Goal: Find specific page/section: Find specific page/section

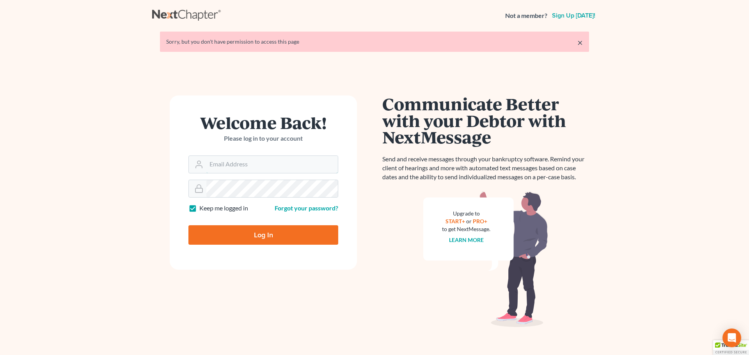
type input "mwilliams@arthurlwalker.com"
click at [266, 234] on input "Log In" at bounding box center [263, 235] width 150 height 20
type input "Thinking..."
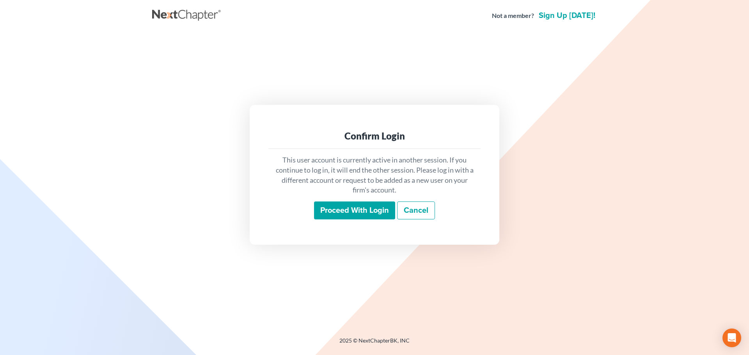
click at [353, 211] on input "Proceed with login" at bounding box center [354, 211] width 81 height 18
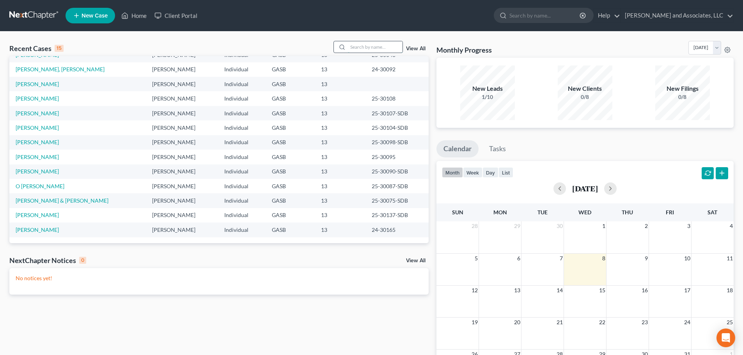
click at [355, 46] on input "search" at bounding box center [375, 46] width 55 height 11
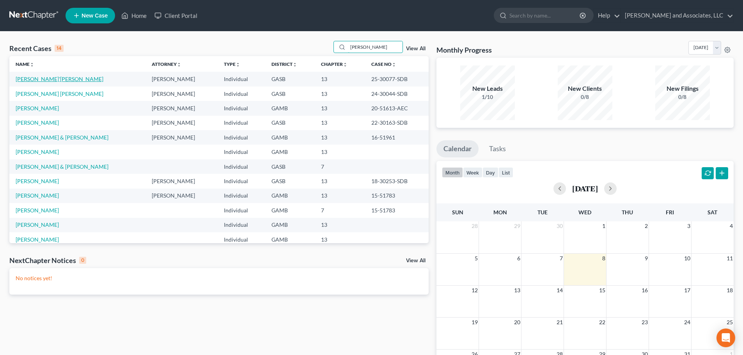
type input "[PERSON_NAME]"
click at [28, 79] on link "[PERSON_NAME]'[PERSON_NAME]" at bounding box center [60, 79] width 88 height 7
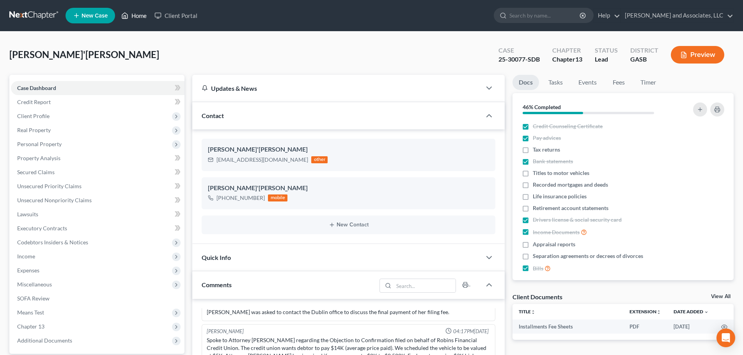
click at [131, 16] on link "Home" at bounding box center [133, 16] width 33 height 14
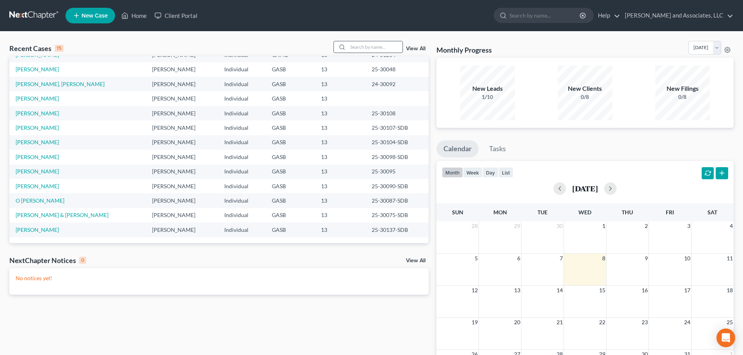
click at [360, 43] on input "search" at bounding box center [375, 46] width 55 height 11
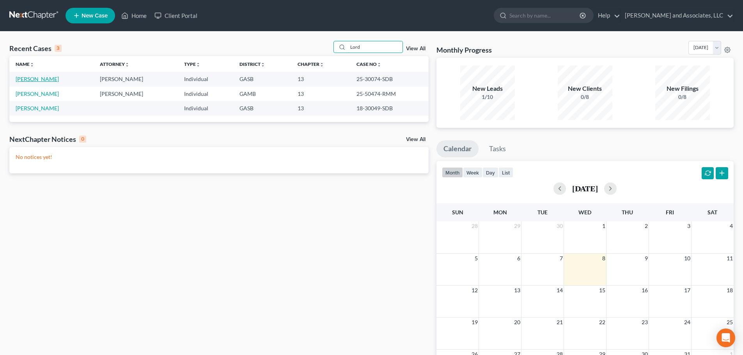
type input "Lord"
click at [29, 79] on link "[PERSON_NAME]" at bounding box center [37, 79] width 43 height 7
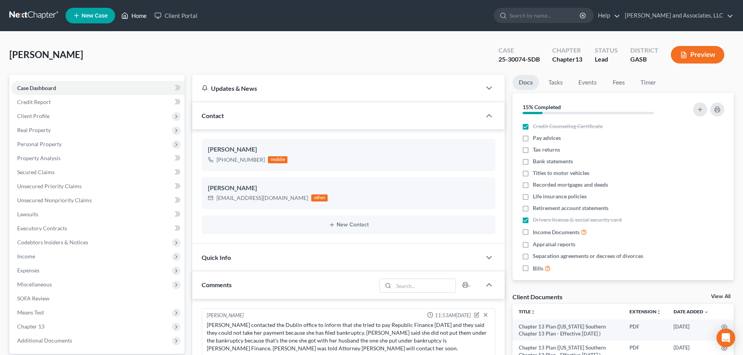
click at [135, 14] on link "Home" at bounding box center [133, 16] width 33 height 14
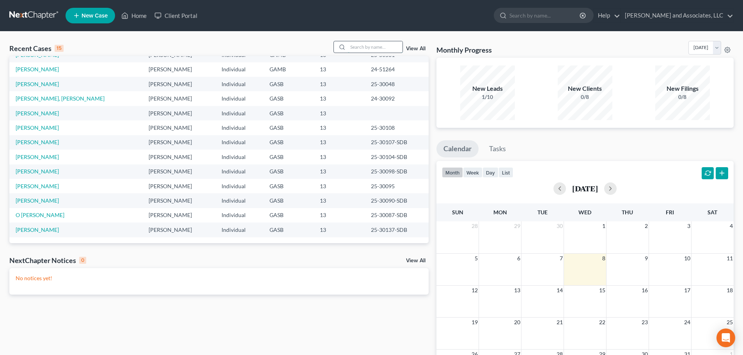
click at [359, 47] on input "search" at bounding box center [375, 46] width 55 height 11
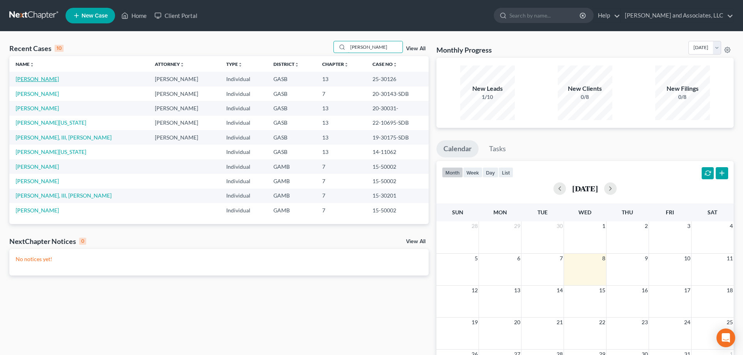
type input "[PERSON_NAME]"
click at [35, 82] on link "[PERSON_NAME]" at bounding box center [37, 79] width 43 height 7
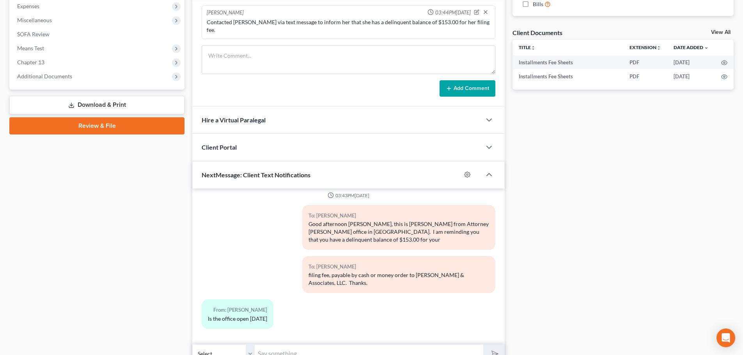
scroll to position [294, 0]
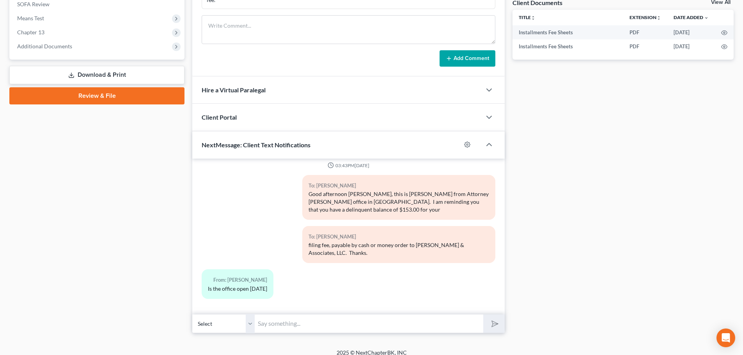
click at [266, 319] on input "text" at bounding box center [369, 323] width 229 height 19
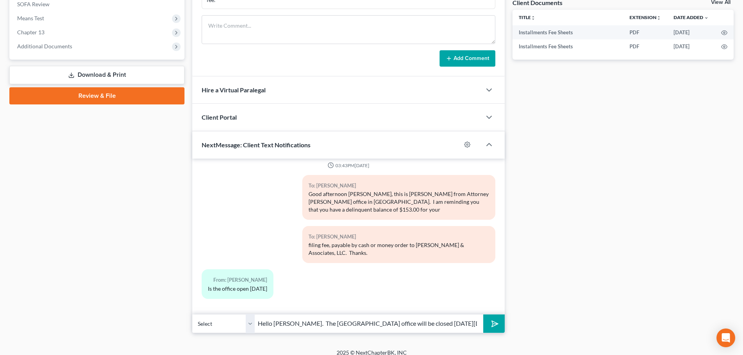
type input "Hello [PERSON_NAME]. The [GEOGRAPHIC_DATA] office will be closed [DATE][DATE] a…"
click at [496, 321] on line "submit" at bounding box center [495, 323] width 5 height 5
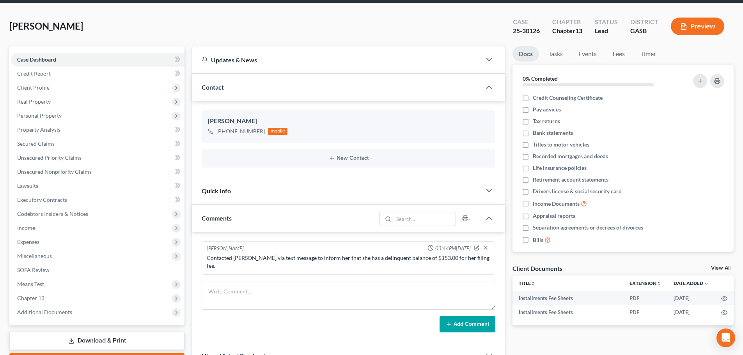
scroll to position [0, 0]
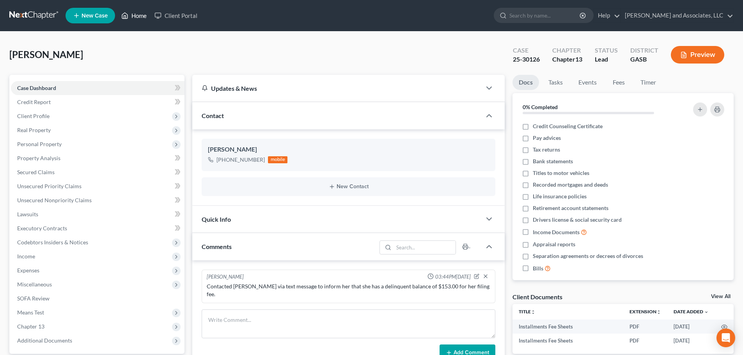
click at [137, 14] on link "Home" at bounding box center [133, 16] width 33 height 14
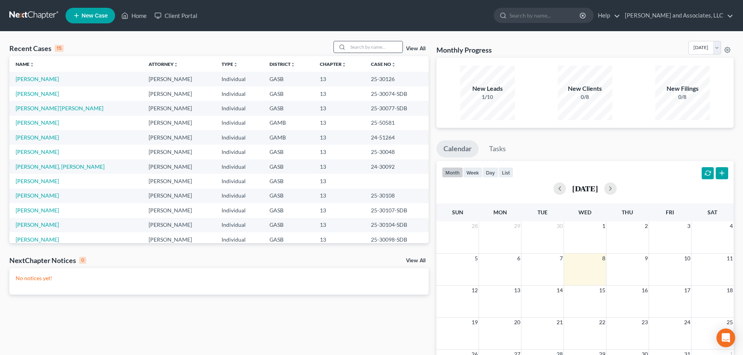
click at [357, 48] on input "search" at bounding box center [375, 46] width 55 height 11
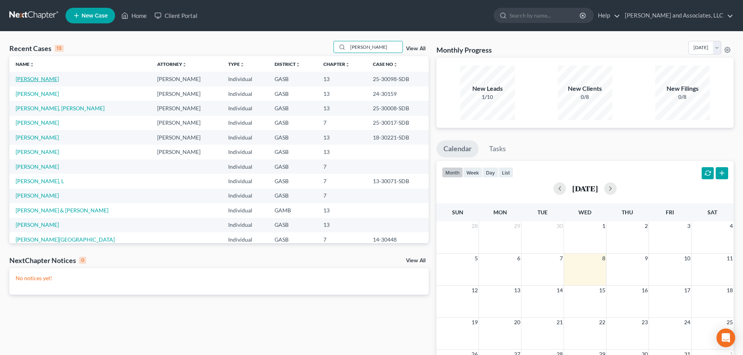
type input "[PERSON_NAME]"
click at [34, 79] on link "[PERSON_NAME]" at bounding box center [37, 79] width 43 height 7
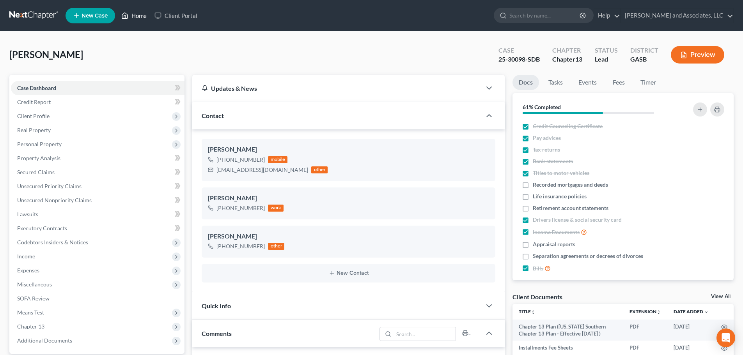
click at [142, 13] on link "Home" at bounding box center [133, 16] width 33 height 14
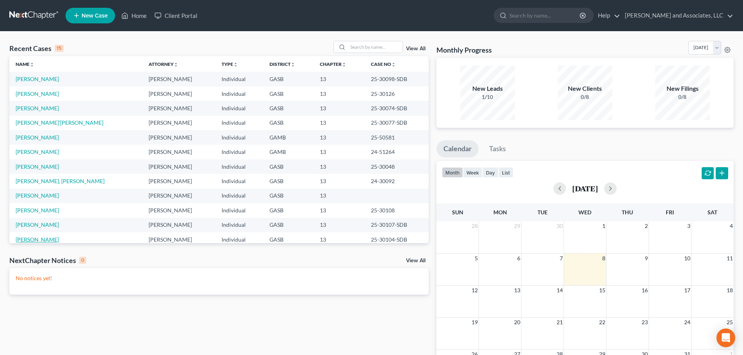
click at [35, 239] on link "[PERSON_NAME]" at bounding box center [37, 239] width 43 height 7
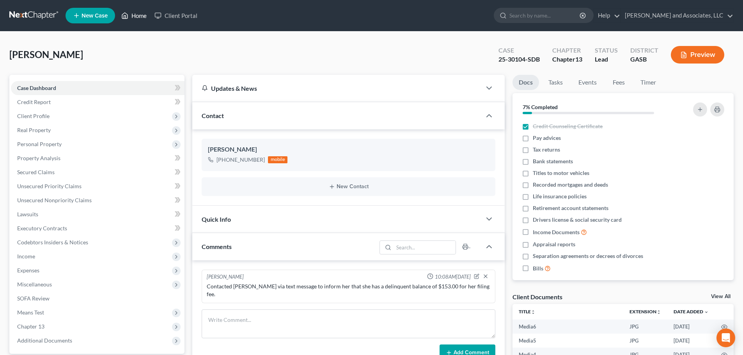
click at [132, 15] on link "Home" at bounding box center [133, 16] width 33 height 14
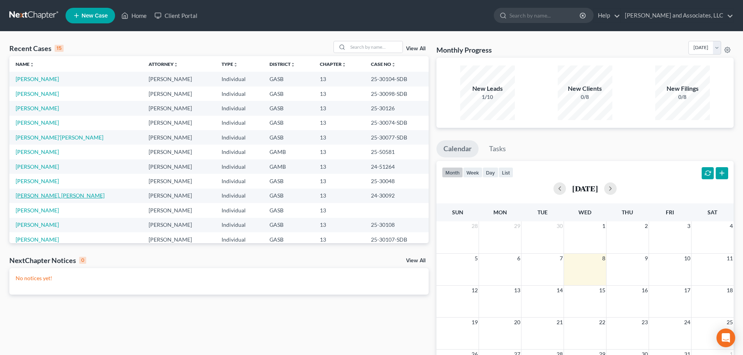
click at [43, 195] on link "[PERSON_NAME], [PERSON_NAME]" at bounding box center [60, 195] width 89 height 7
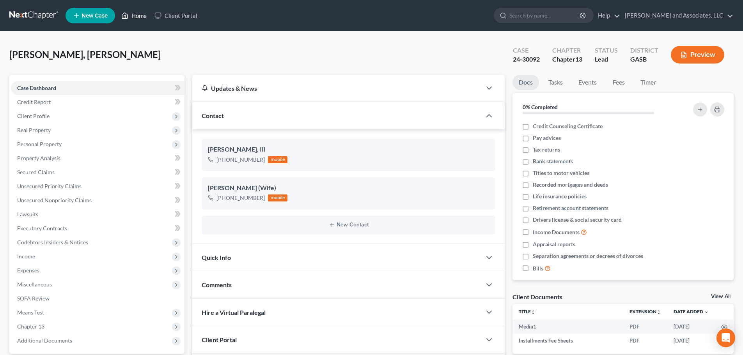
click at [142, 14] on link "Home" at bounding box center [133, 16] width 33 height 14
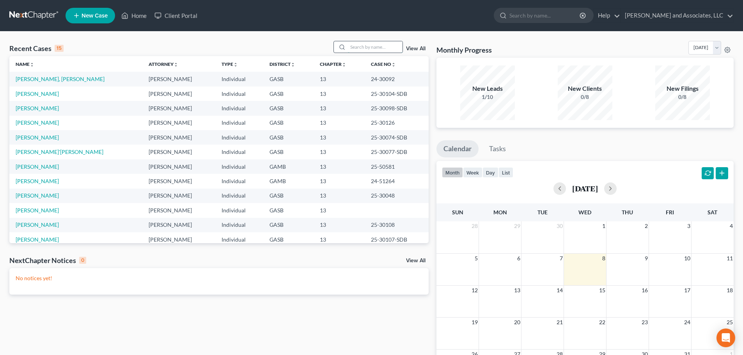
click at [355, 50] on input "search" at bounding box center [375, 46] width 55 height 11
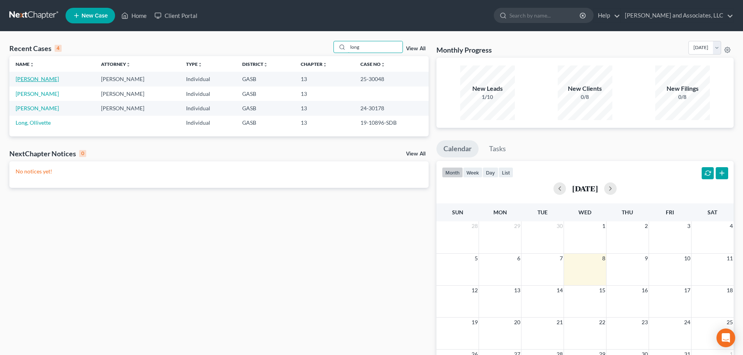
type input "long"
click at [33, 80] on link "[PERSON_NAME]" at bounding box center [37, 79] width 43 height 7
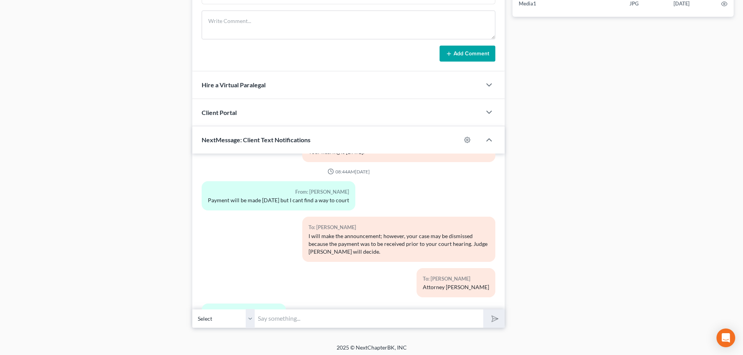
scroll to position [3104, 0]
